Goal: Transaction & Acquisition: Register for event/course

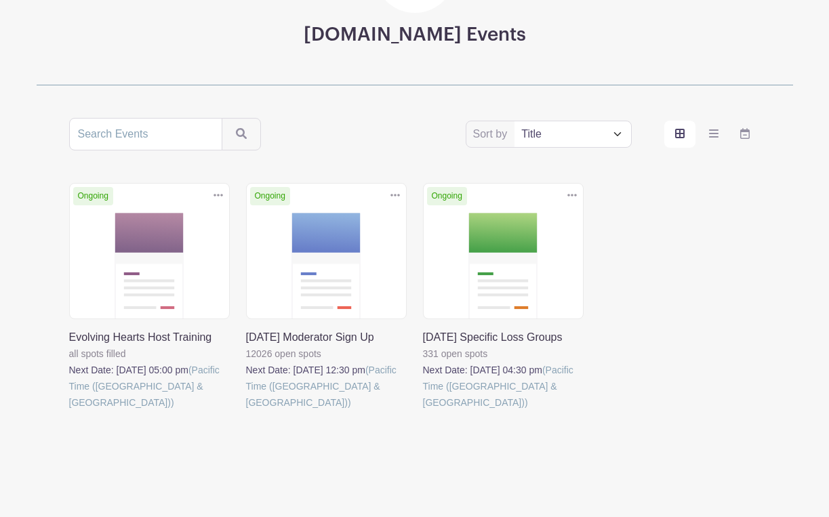
scroll to position [166, 0]
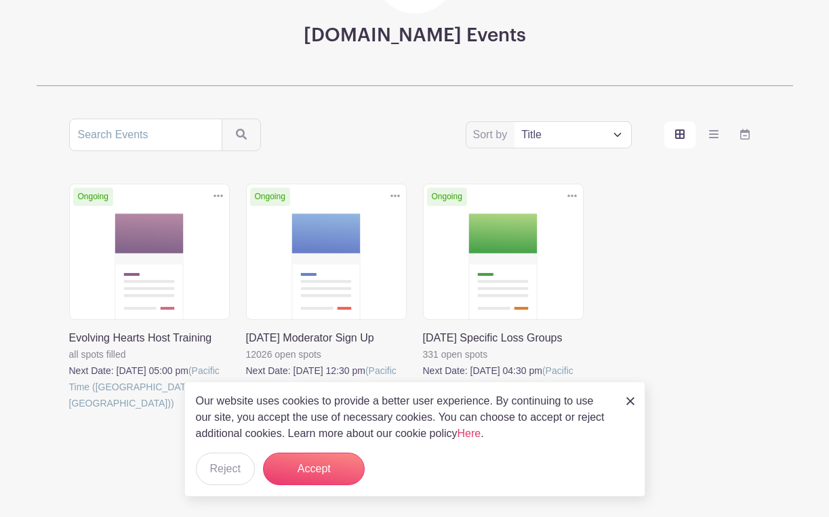
click at [423, 411] on link at bounding box center [423, 411] width 0 height 0
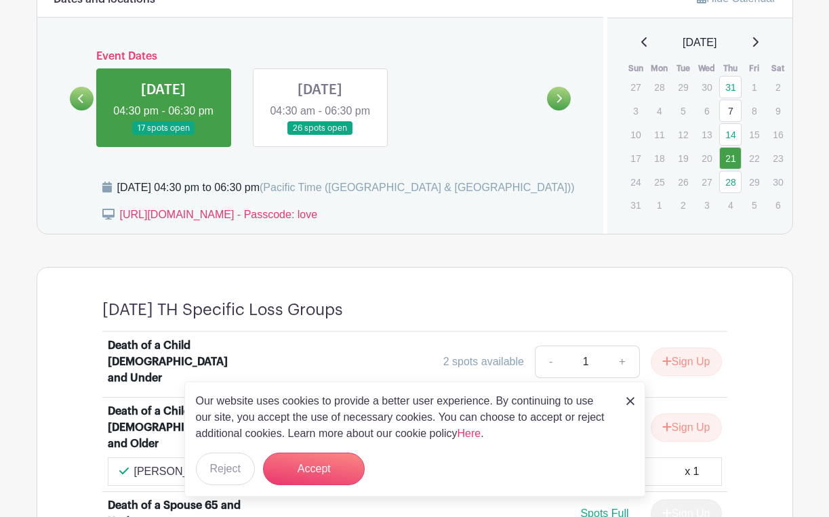
scroll to position [592, 0]
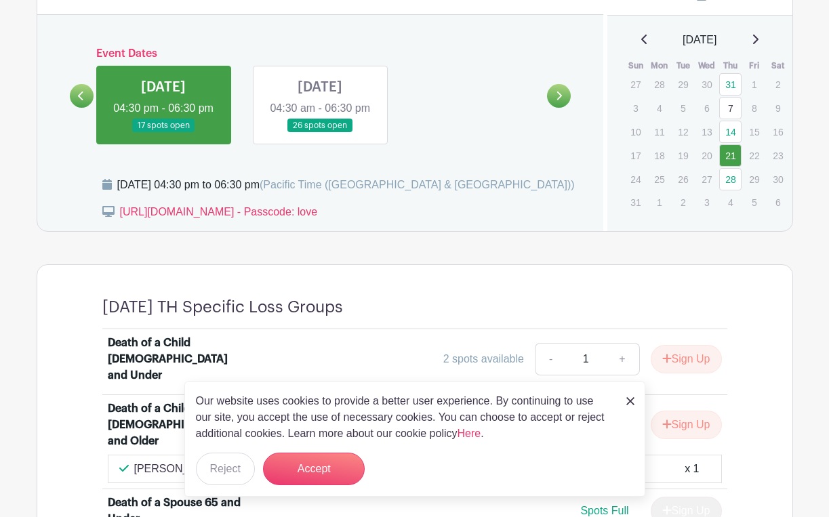
click at [632, 402] on img at bounding box center [630, 401] width 8 height 8
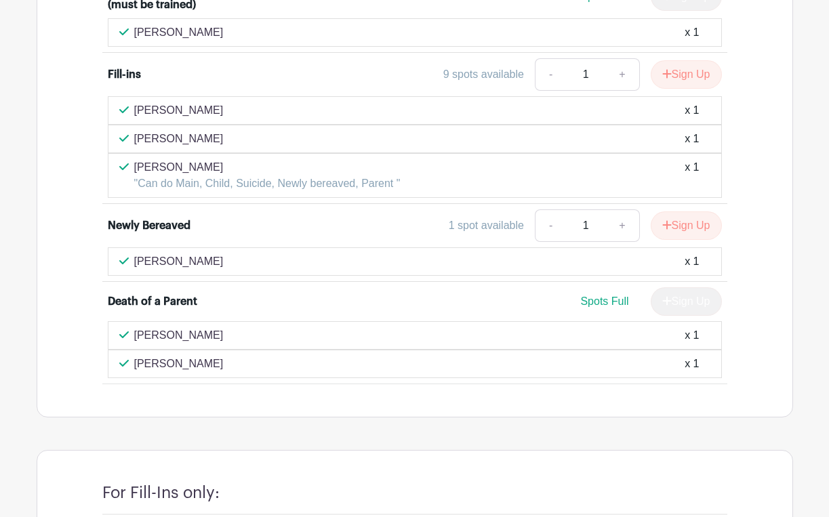
scroll to position [1673, 0]
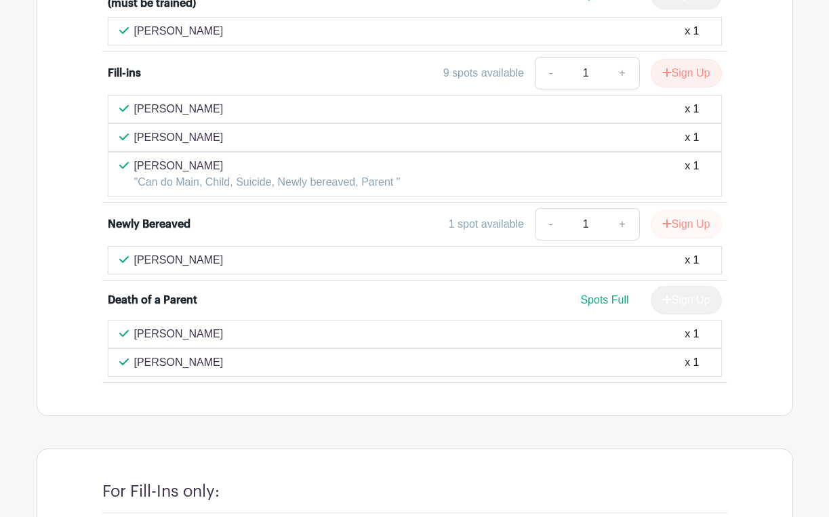
click at [690, 211] on button "Sign Up" at bounding box center [685, 224] width 71 height 28
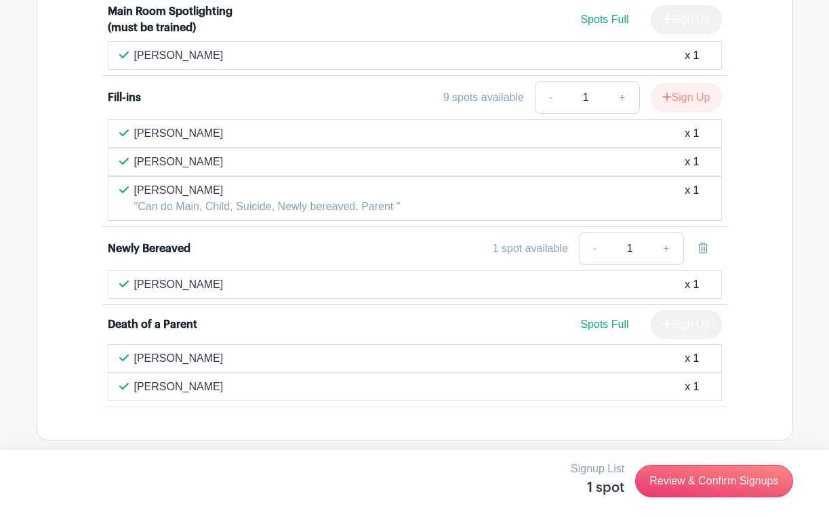
scroll to position [1648, 0]
click at [682, 84] on button "Sign Up" at bounding box center [685, 98] width 71 height 28
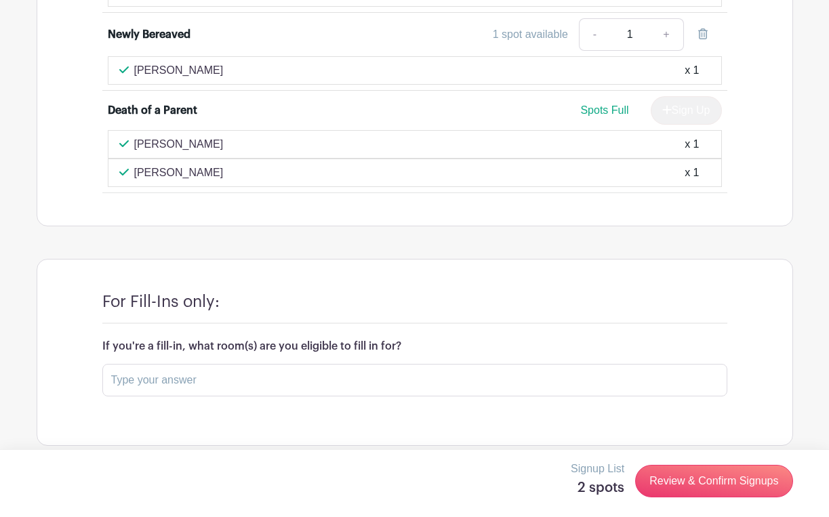
scroll to position [1862, 0]
click at [415, 365] on input "text" at bounding box center [414, 381] width 625 height 33
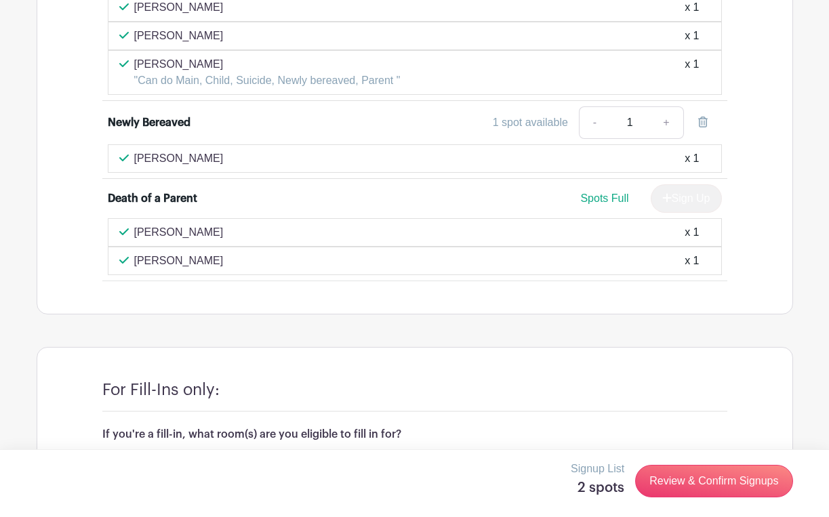
scroll to position [1718, 0]
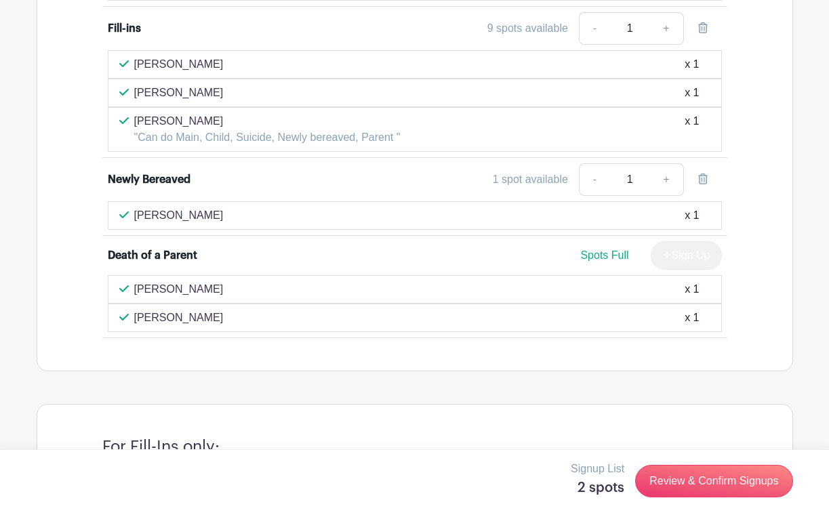
click at [596, 167] on link "-" at bounding box center [594, 179] width 31 height 33
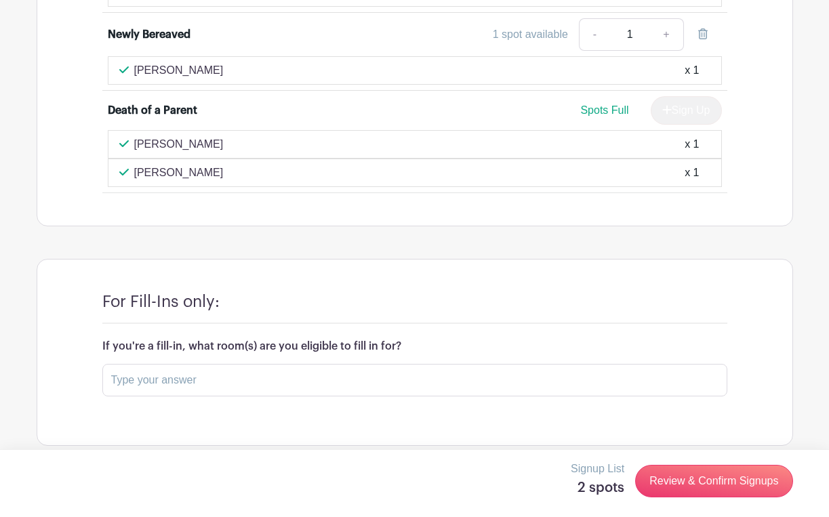
scroll to position [1862, 0]
click at [288, 365] on input "text" at bounding box center [414, 381] width 625 height 33
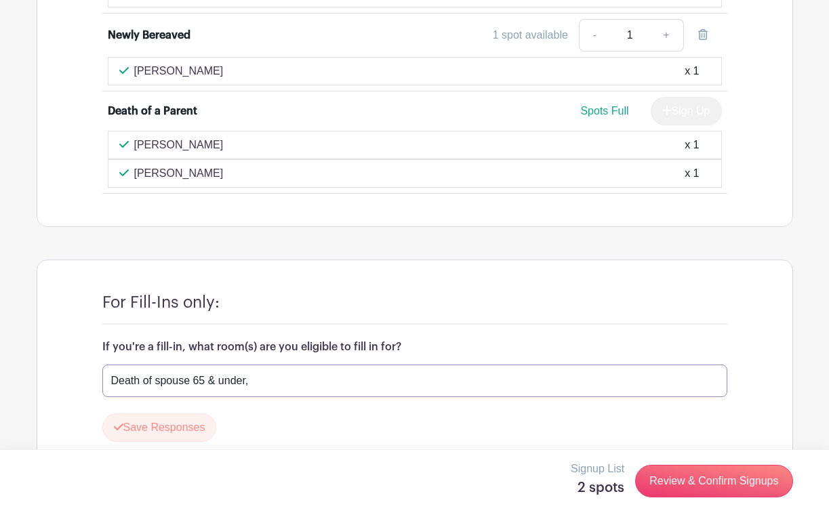
click at [160, 367] on input "Death of spouse 65 & under," at bounding box center [414, 381] width 625 height 33
click at [236, 369] on input "Spouse 65 & under," at bounding box center [414, 381] width 625 height 33
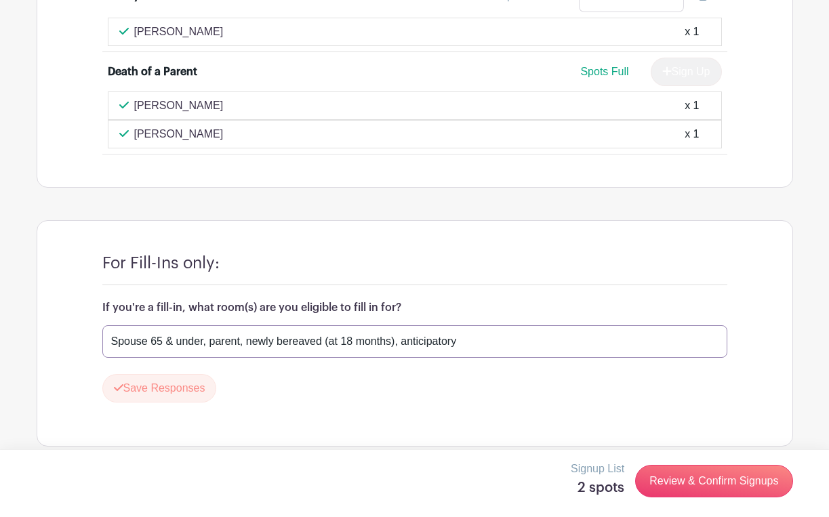
scroll to position [1901, 0]
type input "Spouse 65 & under, parent, newly bereaved (at 18 months), anticipatory"
click at [157, 374] on button "Save Responses" at bounding box center [159, 388] width 115 height 28
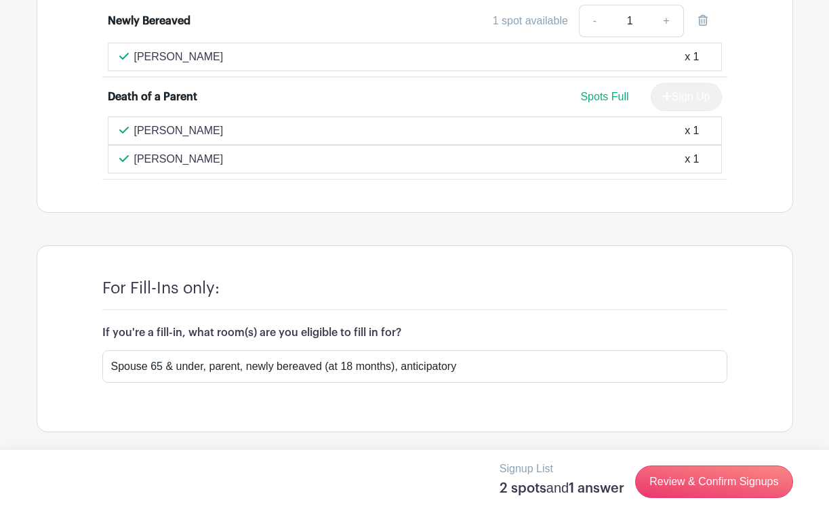
scroll to position [1862, 0]
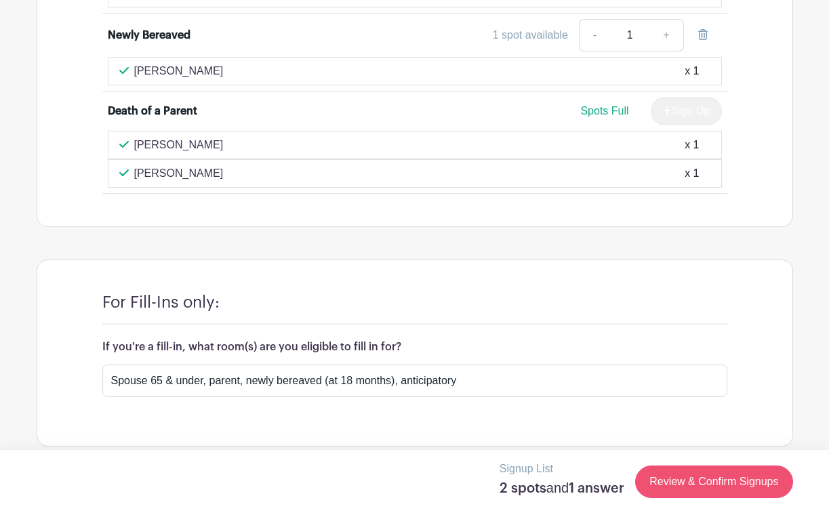
click at [741, 488] on link "Review & Confirm Signups" at bounding box center [713, 482] width 157 height 33
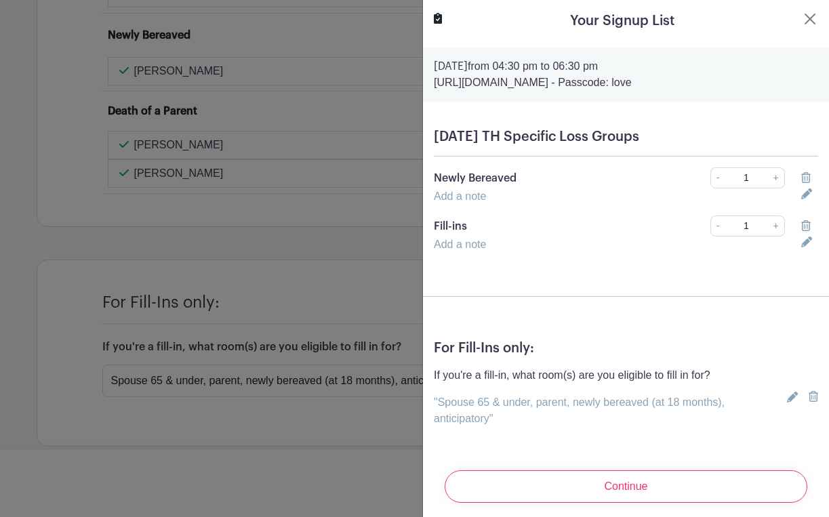
click at [805, 178] on icon at bounding box center [805, 177] width 9 height 11
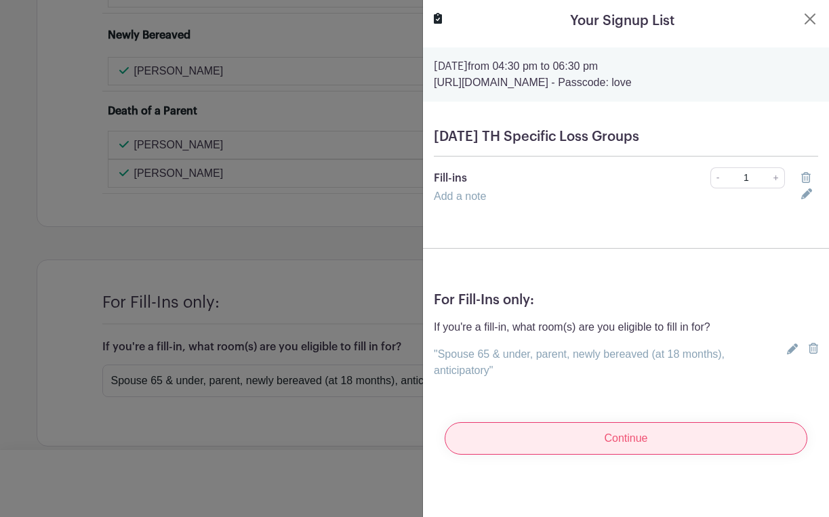
click at [619, 438] on input "Continue" at bounding box center [626, 438] width 363 height 33
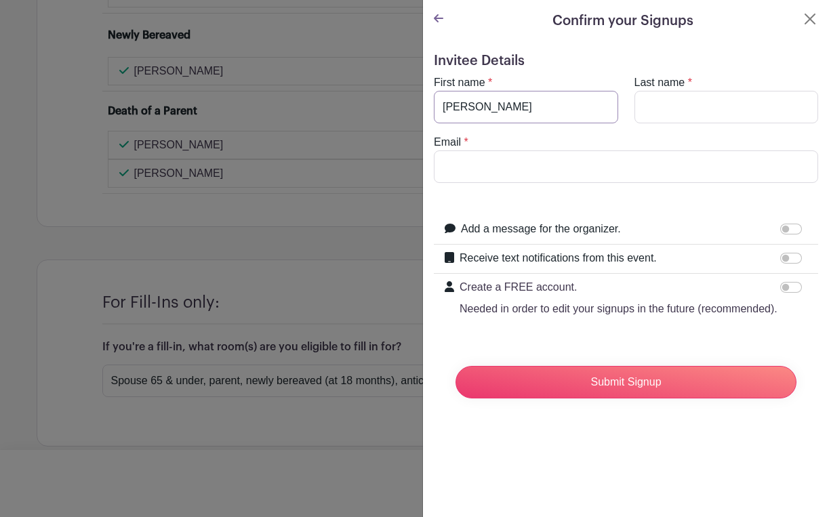
type input "[PERSON_NAME]"
type input "Duty"
type input "lauraduty@"
type input "[EMAIL_ADDRESS][DOMAIN_NAME]"
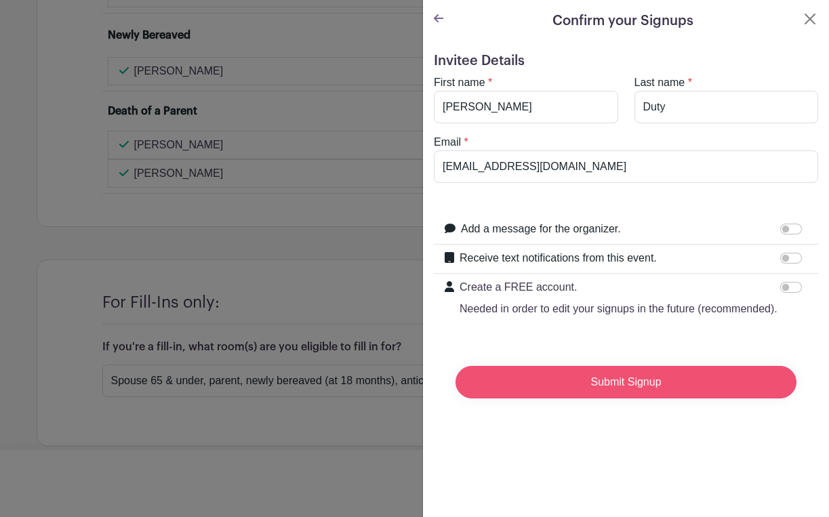
click at [612, 384] on input "Submit Signup" at bounding box center [625, 382] width 341 height 33
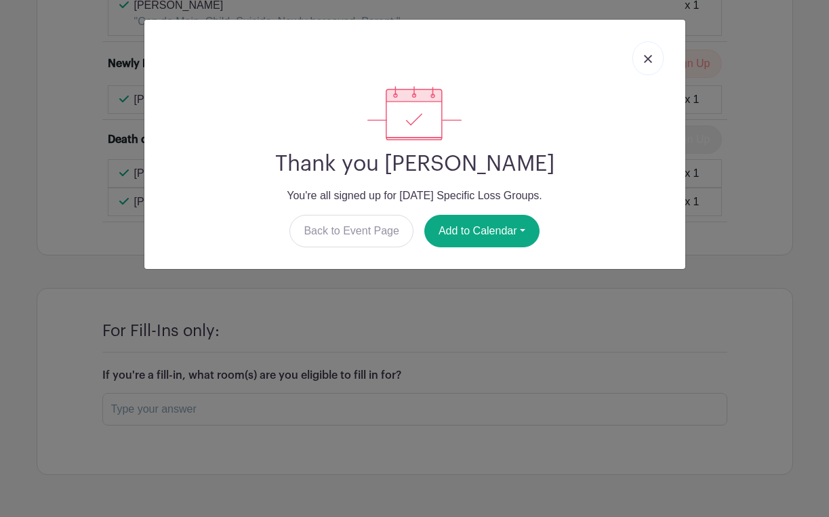
click at [646, 60] on img at bounding box center [648, 59] width 8 height 8
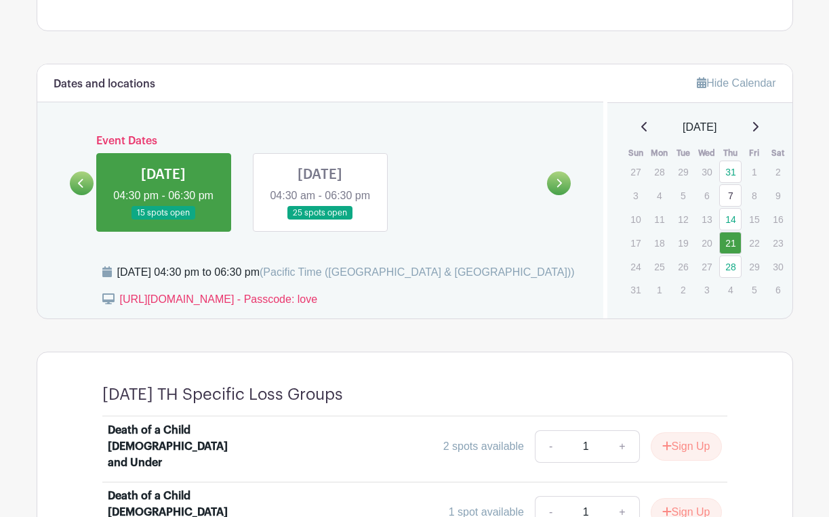
scroll to position [508, 0]
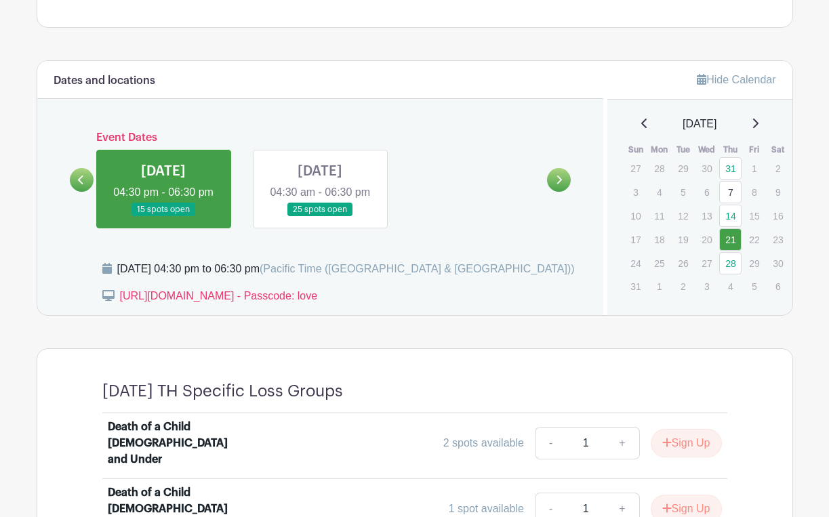
click at [320, 217] on link at bounding box center [320, 217] width 0 height 0
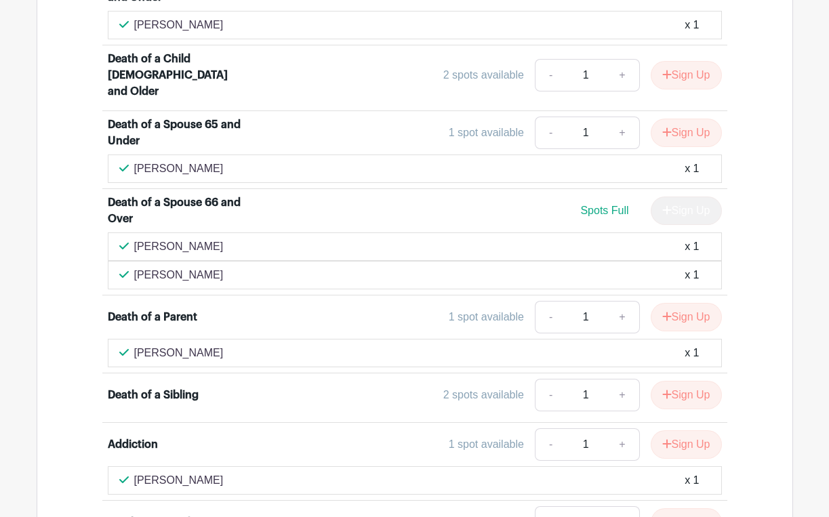
scroll to position [955, 0]
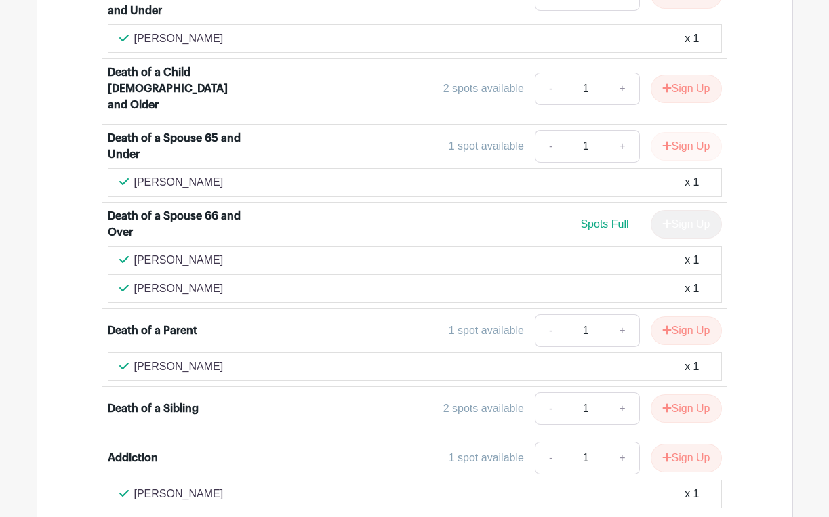
click at [695, 132] on button "Sign Up" at bounding box center [685, 146] width 71 height 28
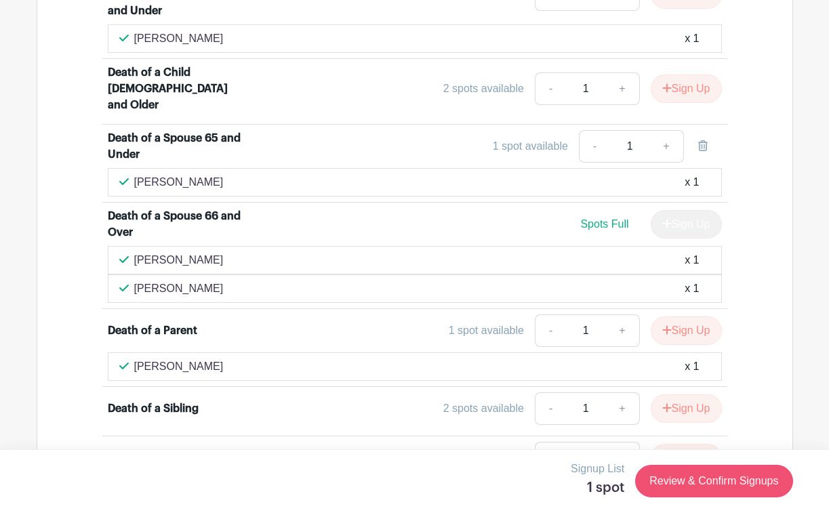
click at [697, 489] on link "Review & Confirm Signups" at bounding box center [713, 481] width 157 height 33
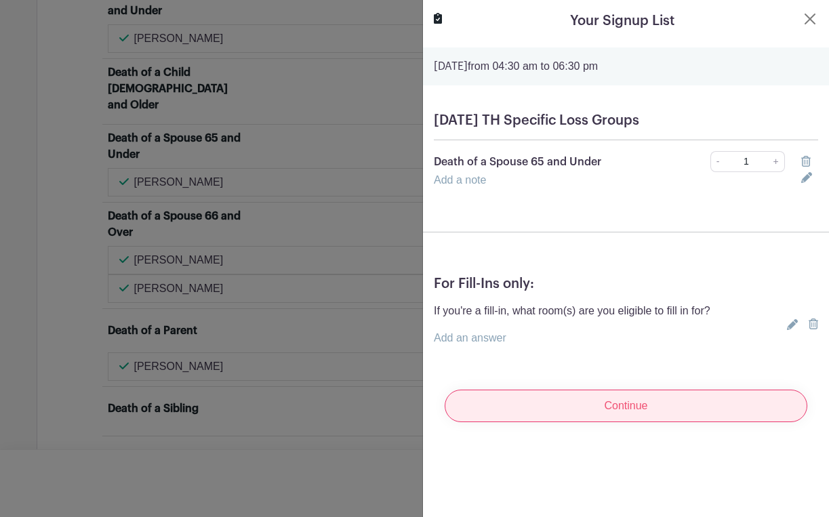
click at [627, 408] on input "Continue" at bounding box center [626, 406] width 363 height 33
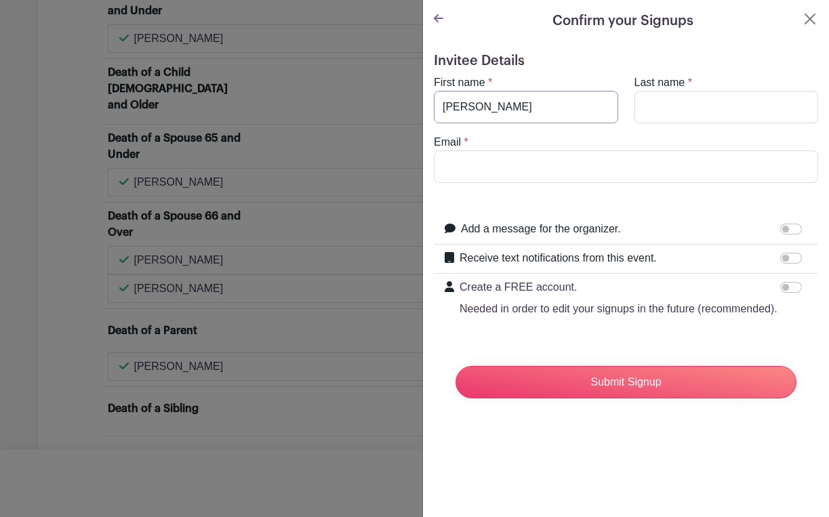
type input "[PERSON_NAME]"
type input "Duty"
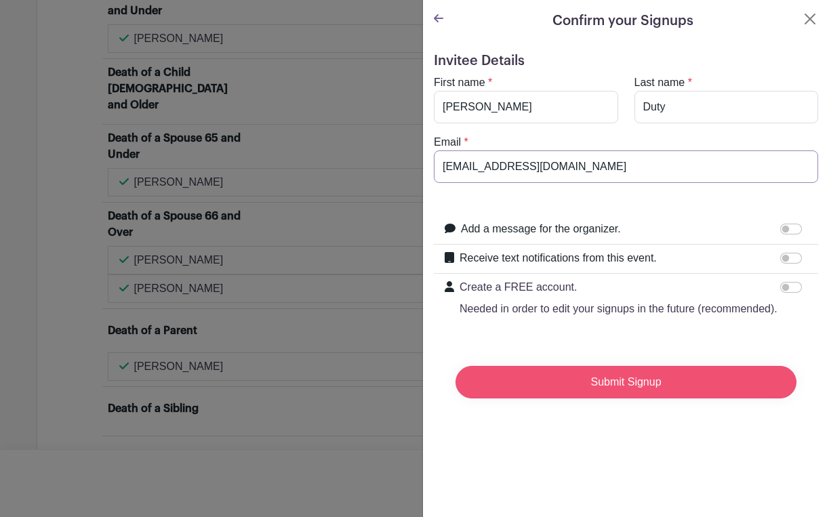
type input "[EMAIL_ADDRESS][DOMAIN_NAME]"
click at [616, 378] on input "Submit Signup" at bounding box center [625, 382] width 341 height 33
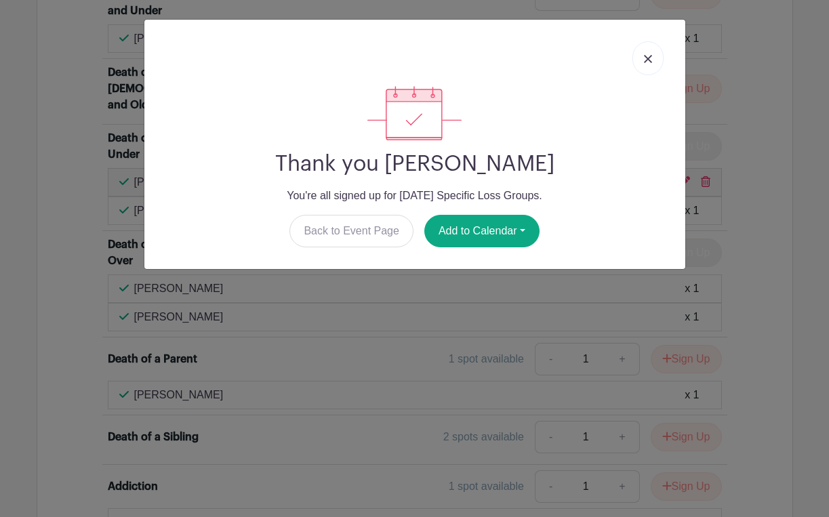
click at [647, 61] on img at bounding box center [648, 59] width 8 height 8
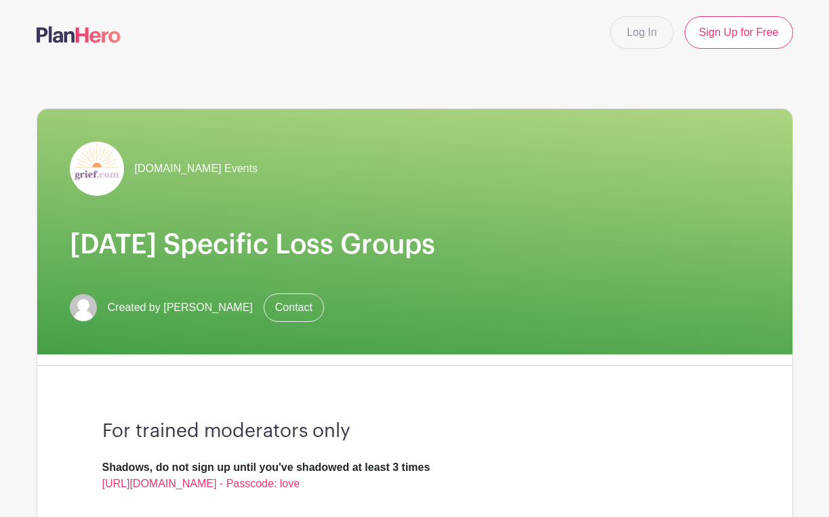
scroll to position [0, 0]
